Goal: Information Seeking & Learning: Find specific fact

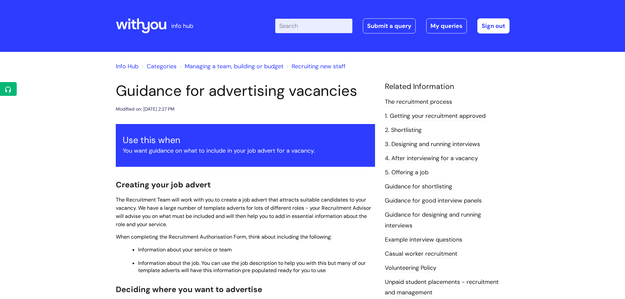
drag, startPoint x: 303, startPoint y: 16, endPoint x: 301, endPoint y: 21, distance: 5.5
click at [303, 18] on div "Enter your search term here... Search Submit a query My queries Welcome Katie W…" at bounding box center [361, 26] width 296 height 39
click at [301, 26] on input "Enter your search term here..." at bounding box center [313, 26] width 77 height 14
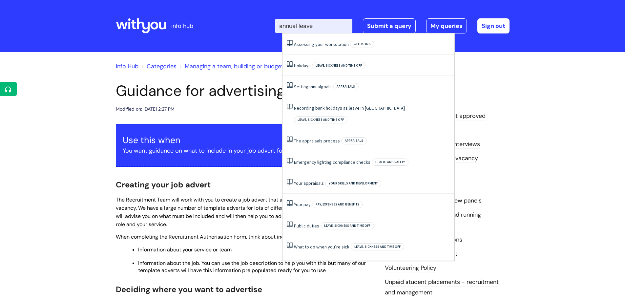
type input "annual leave"
click button "Search" at bounding box center [0, 0] width 0 height 0
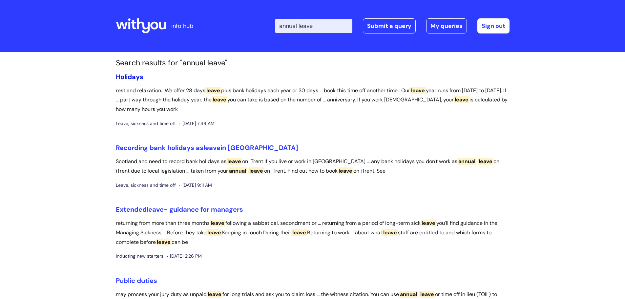
click at [138, 77] on link "Holidays" at bounding box center [130, 76] width 28 height 9
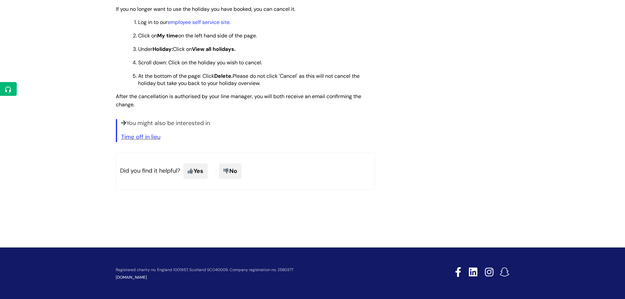
scroll to position [70, 0]
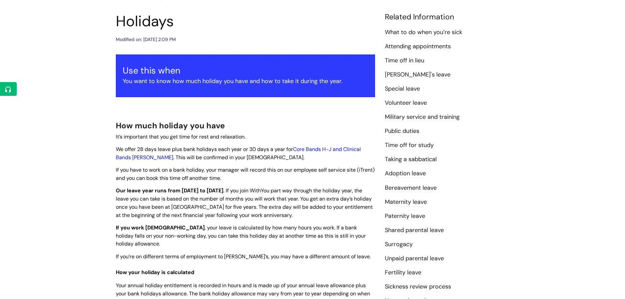
click at [322, 149] on link "Core Bands H-J and Clinical Bands [PERSON_NAME]" at bounding box center [238, 153] width 245 height 15
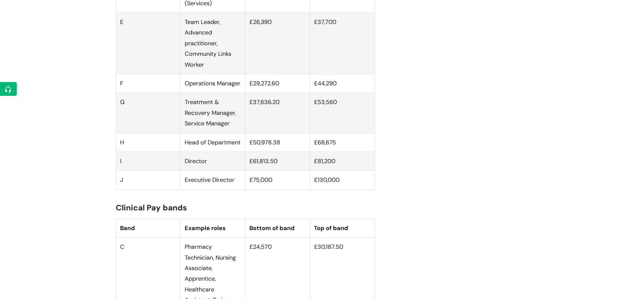
scroll to position [590, 0]
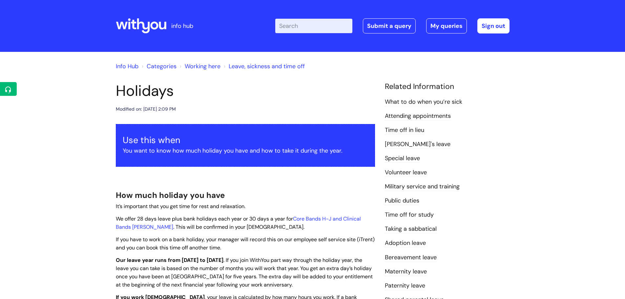
scroll to position [70, 0]
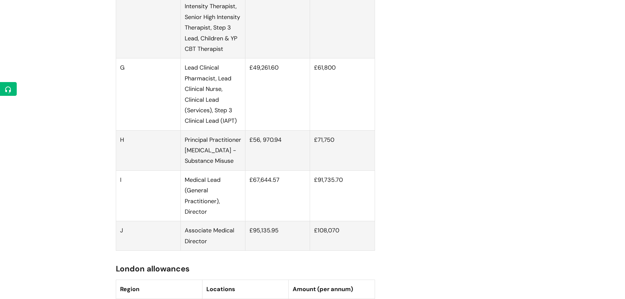
scroll to position [1115, 0]
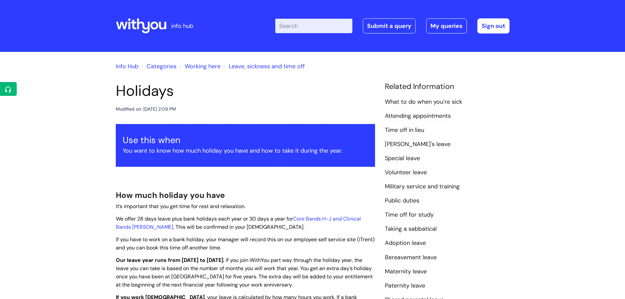
scroll to position [70, 0]
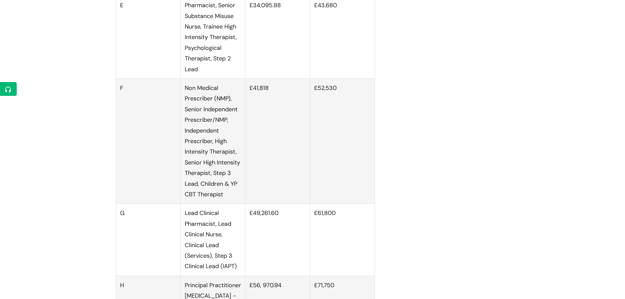
scroll to position [1016, 0]
